Goal: Information Seeking & Learning: Learn about a topic

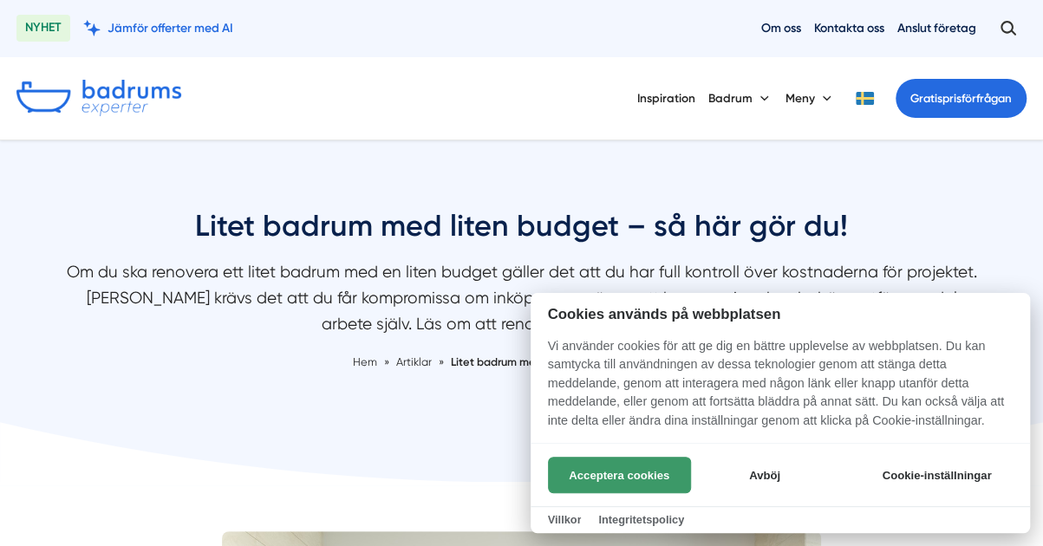
click at [661, 467] on button "Acceptera cookies" at bounding box center [619, 475] width 143 height 36
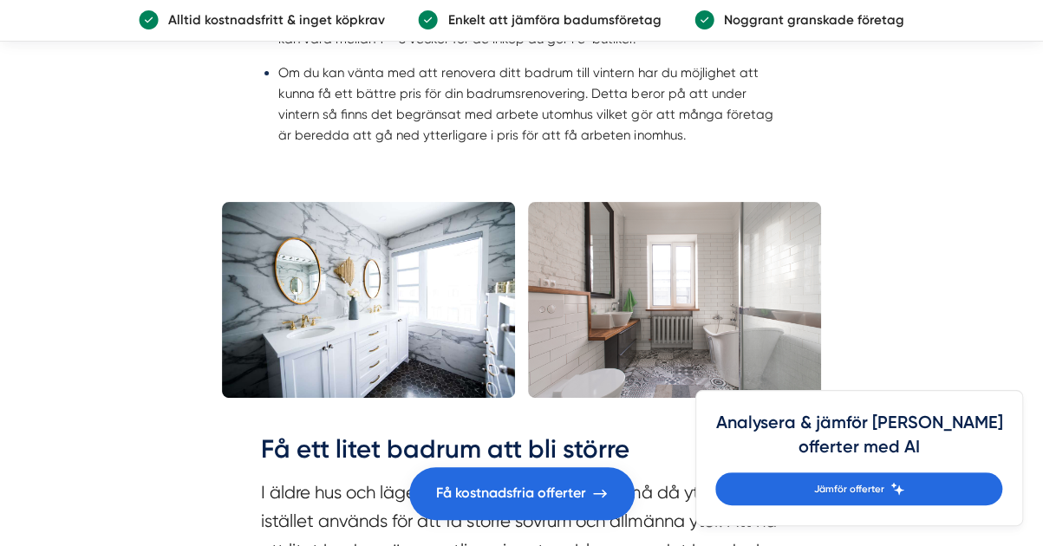
scroll to position [3382, 0]
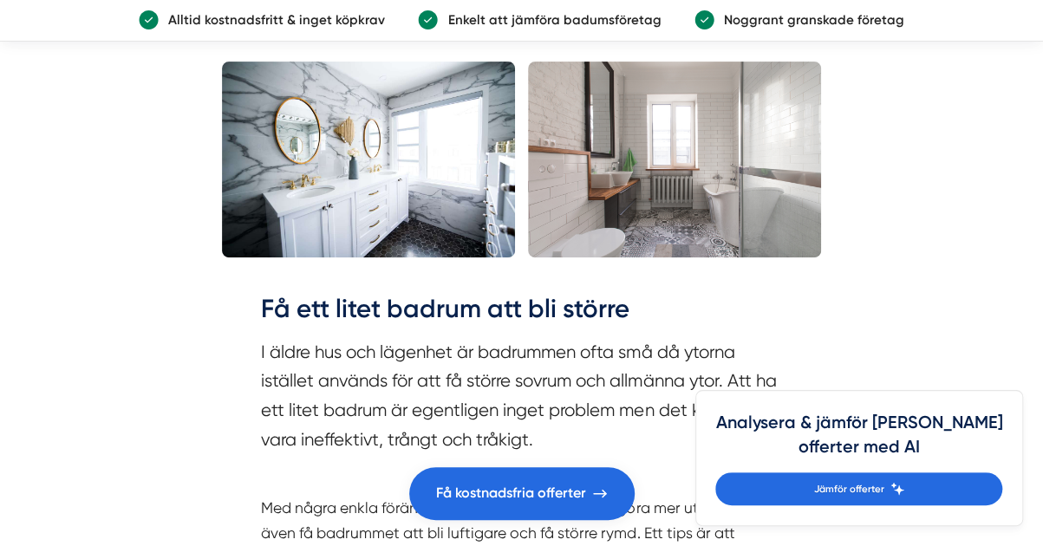
click at [625, 186] on img at bounding box center [674, 159] width 293 height 195
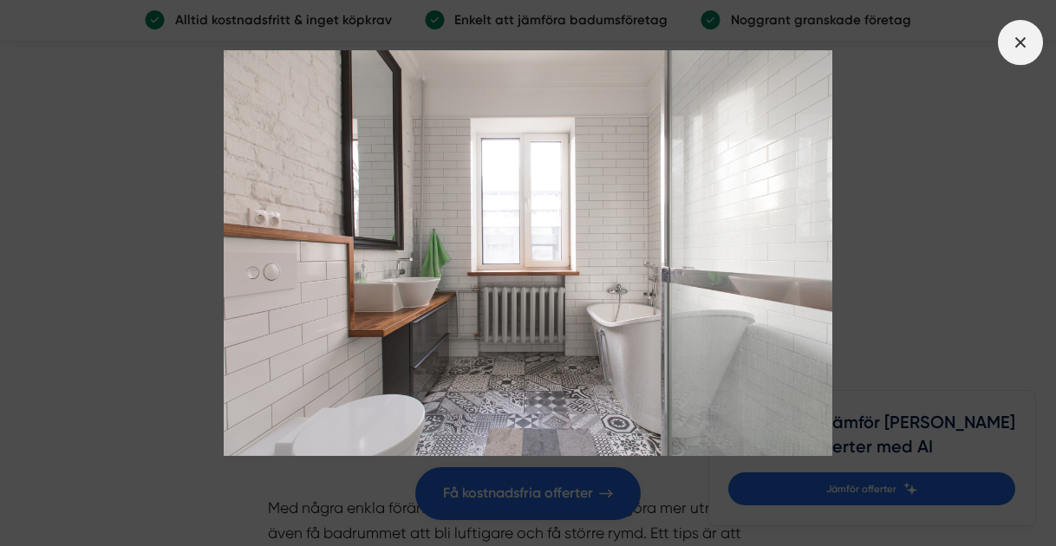
click at [1015, 39] on icon at bounding box center [1020, 42] width 19 height 19
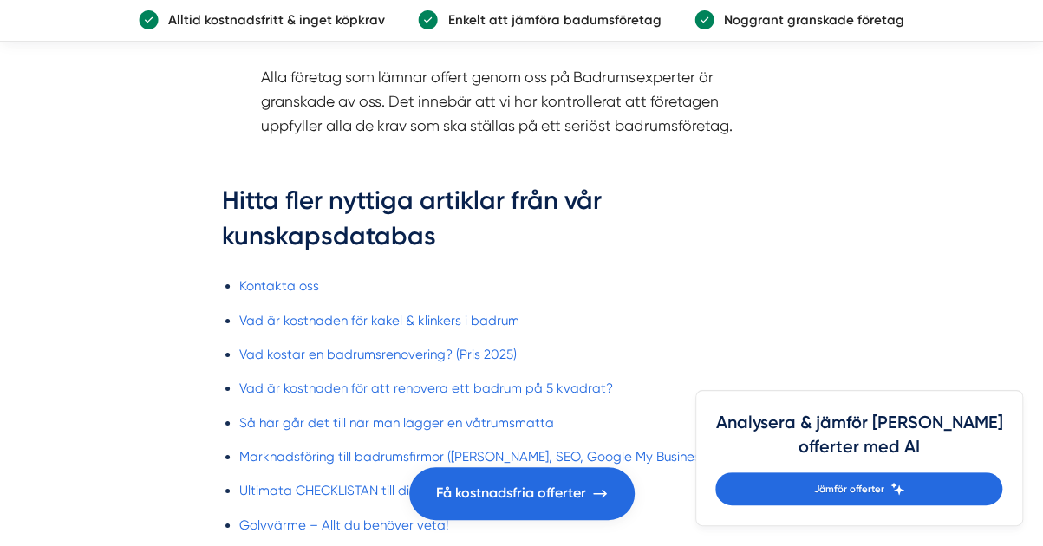
scroll to position [6331, 0]
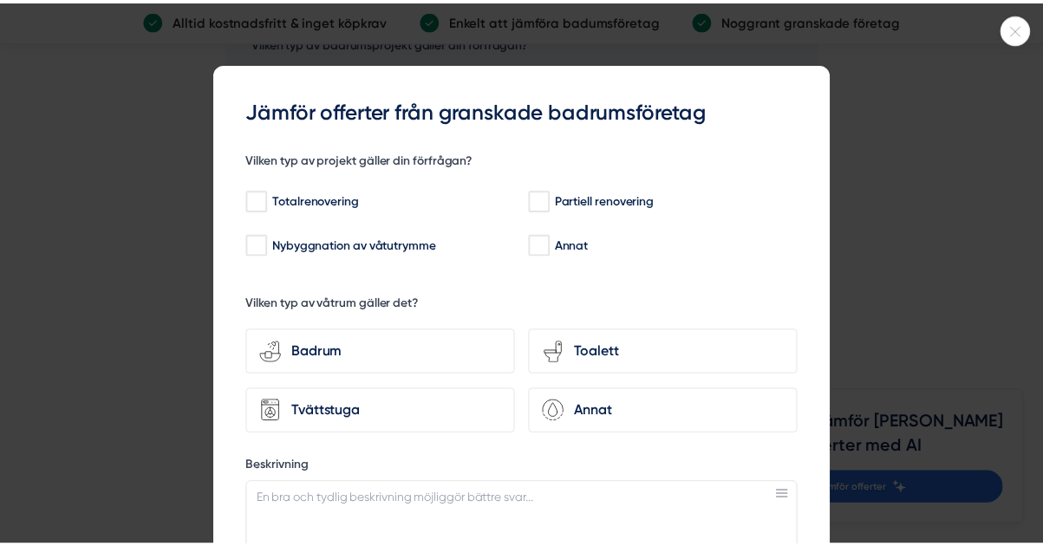
scroll to position [5724, 0]
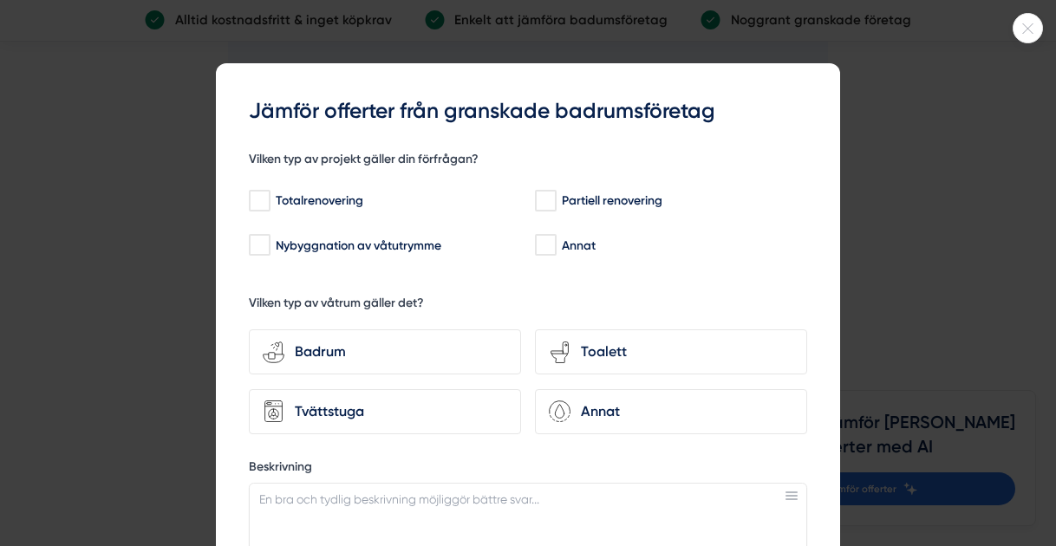
click at [144, 207] on div at bounding box center [528, 273] width 1056 height 546
